Goal: Task Accomplishment & Management: Complete application form

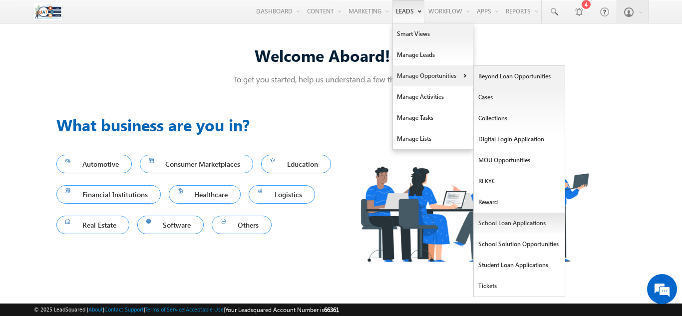
click at [514, 226] on link "School Loan Applications" at bounding box center [519, 223] width 91 height 21
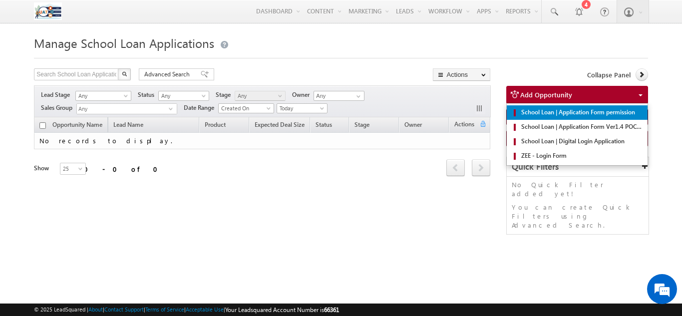
click at [588, 113] on span "School Loan | Application Form permission" at bounding box center [581, 112] width 124 height 9
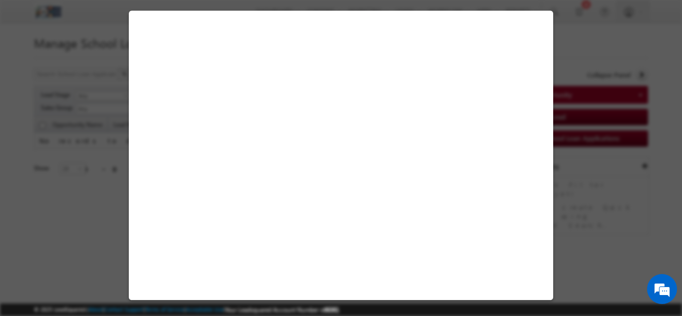
select select "Application"
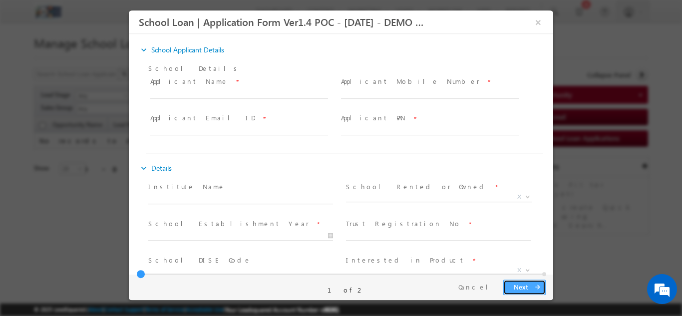
click at [521, 285] on button "Next arrow_forward" at bounding box center [524, 286] width 42 height 15
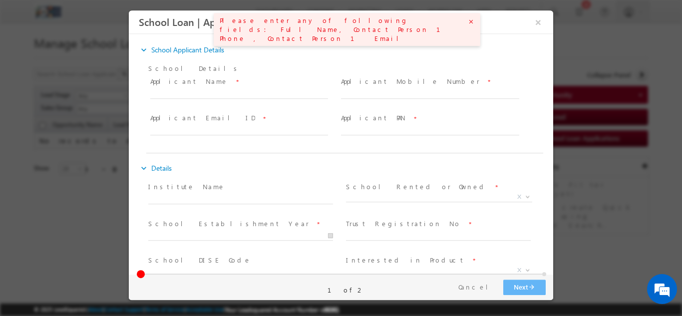
scroll to position [296, 0]
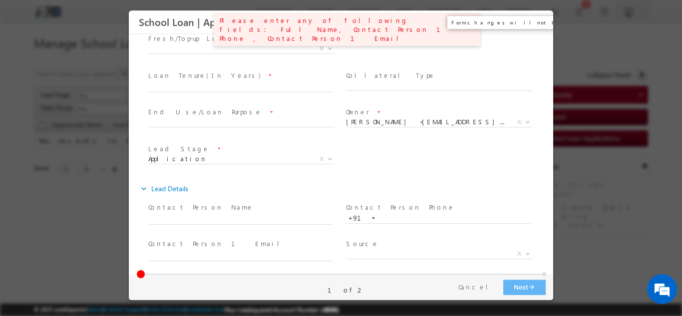
click at [541, 22] on button "×" at bounding box center [538, 21] width 17 height 18
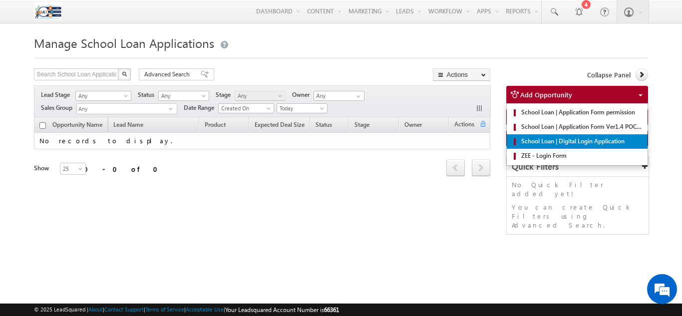
click at [584, 142] on span "School Loan | Digital Login Application" at bounding box center [581, 141] width 124 height 9
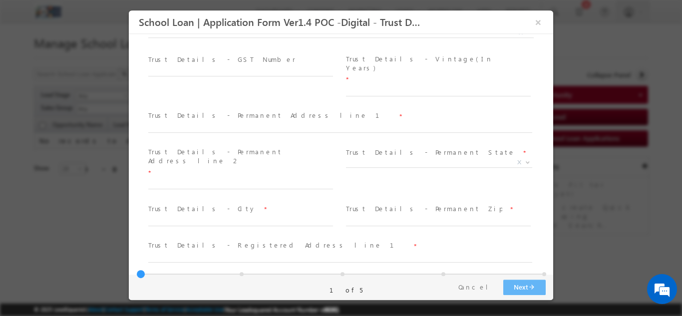
scroll to position [231, 0]
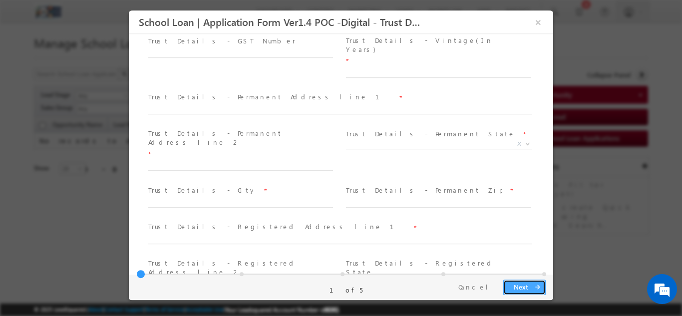
click at [524, 294] on button "Next arrow_forward" at bounding box center [524, 286] width 42 height 15
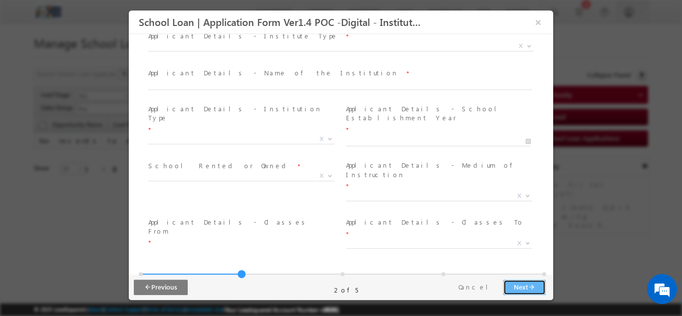
scroll to position [0, 0]
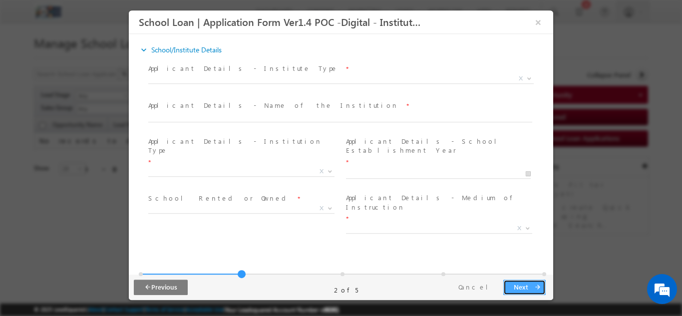
click at [524, 288] on button "Next arrow_forward" at bounding box center [524, 286] width 42 height 15
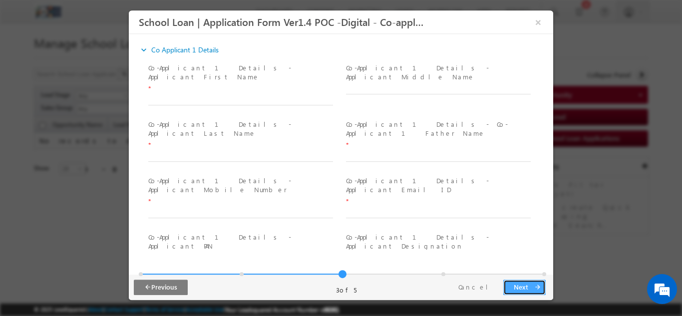
click at [532, 287] on button "Next arrow_forward" at bounding box center [524, 286] width 42 height 15
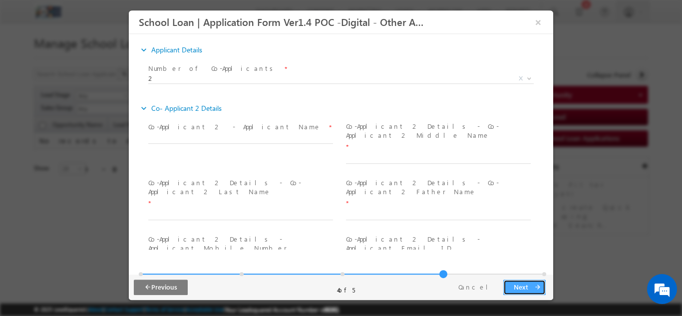
click at [517, 289] on button "Next arrow_forward" at bounding box center [524, 286] width 42 height 15
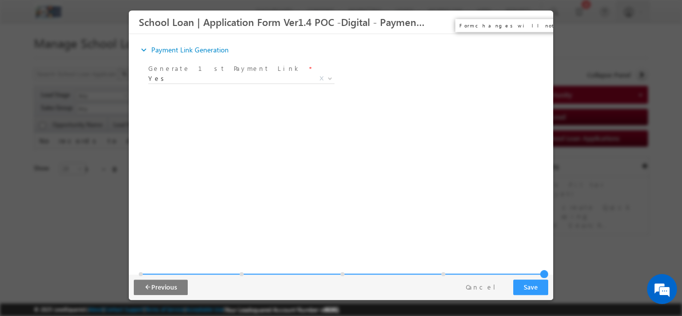
click at [538, 19] on button "×" at bounding box center [538, 21] width 17 height 18
